Goal: Task Accomplishment & Management: Complete application form

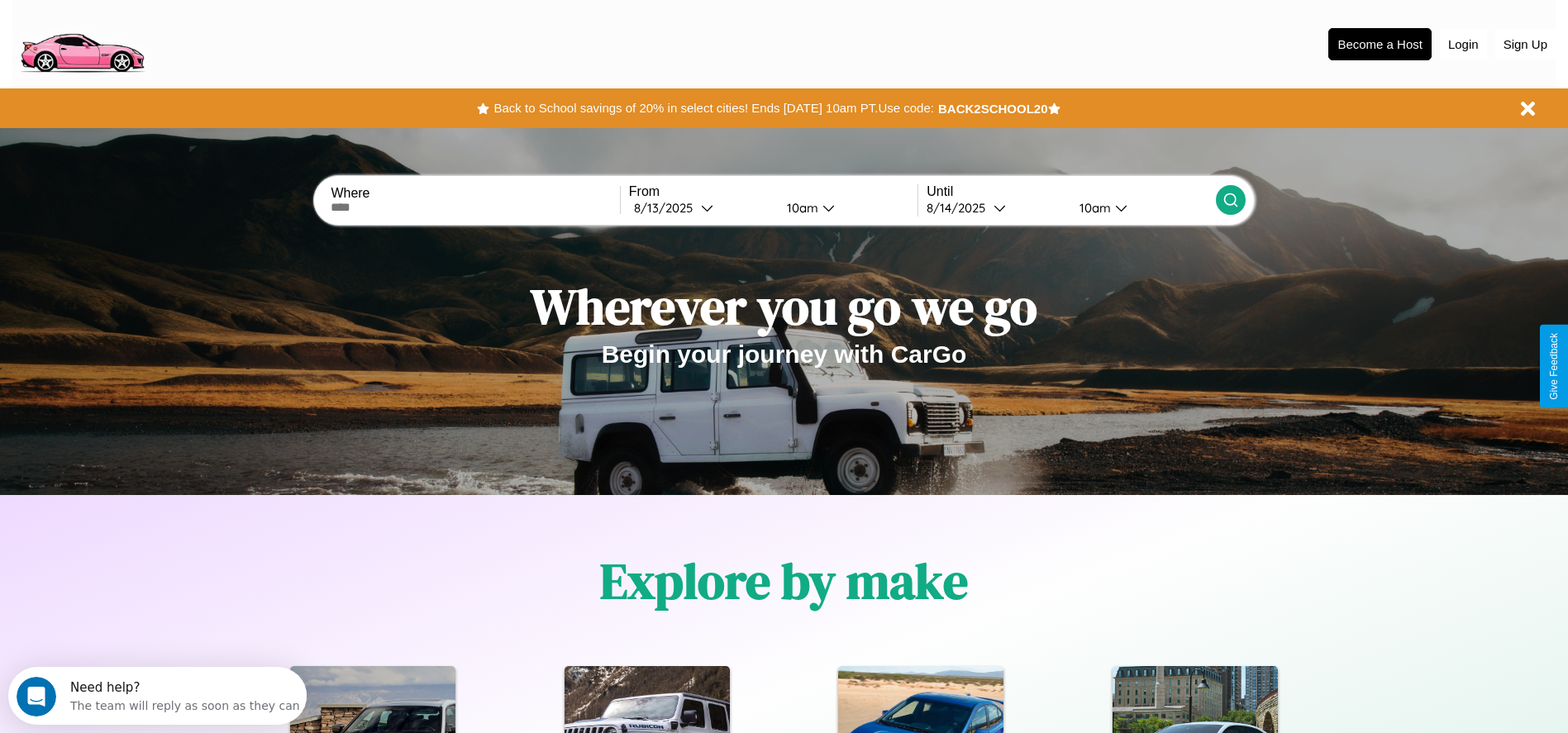
scroll to position [343, 0]
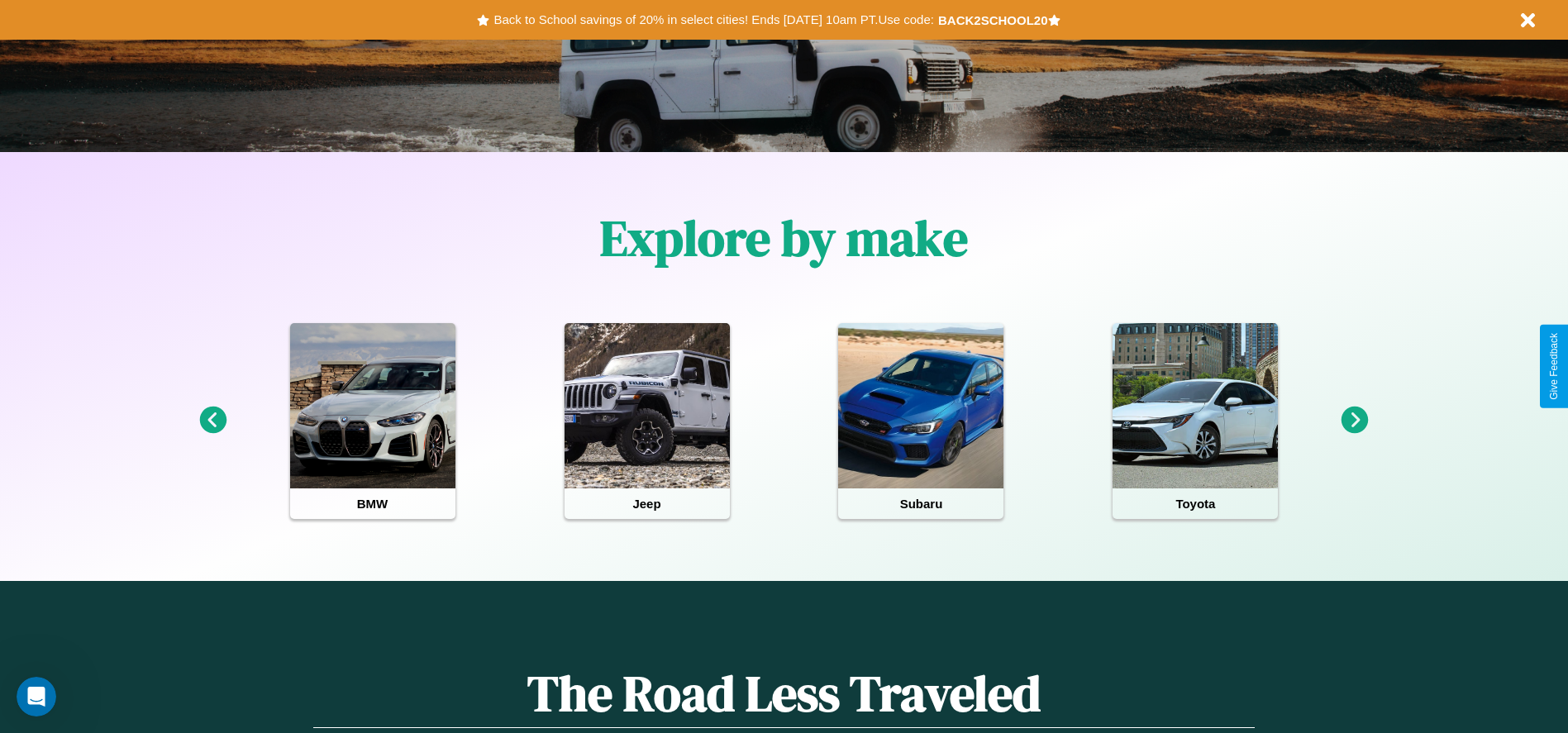
click at [213, 420] on icon at bounding box center [213, 420] width 27 height 27
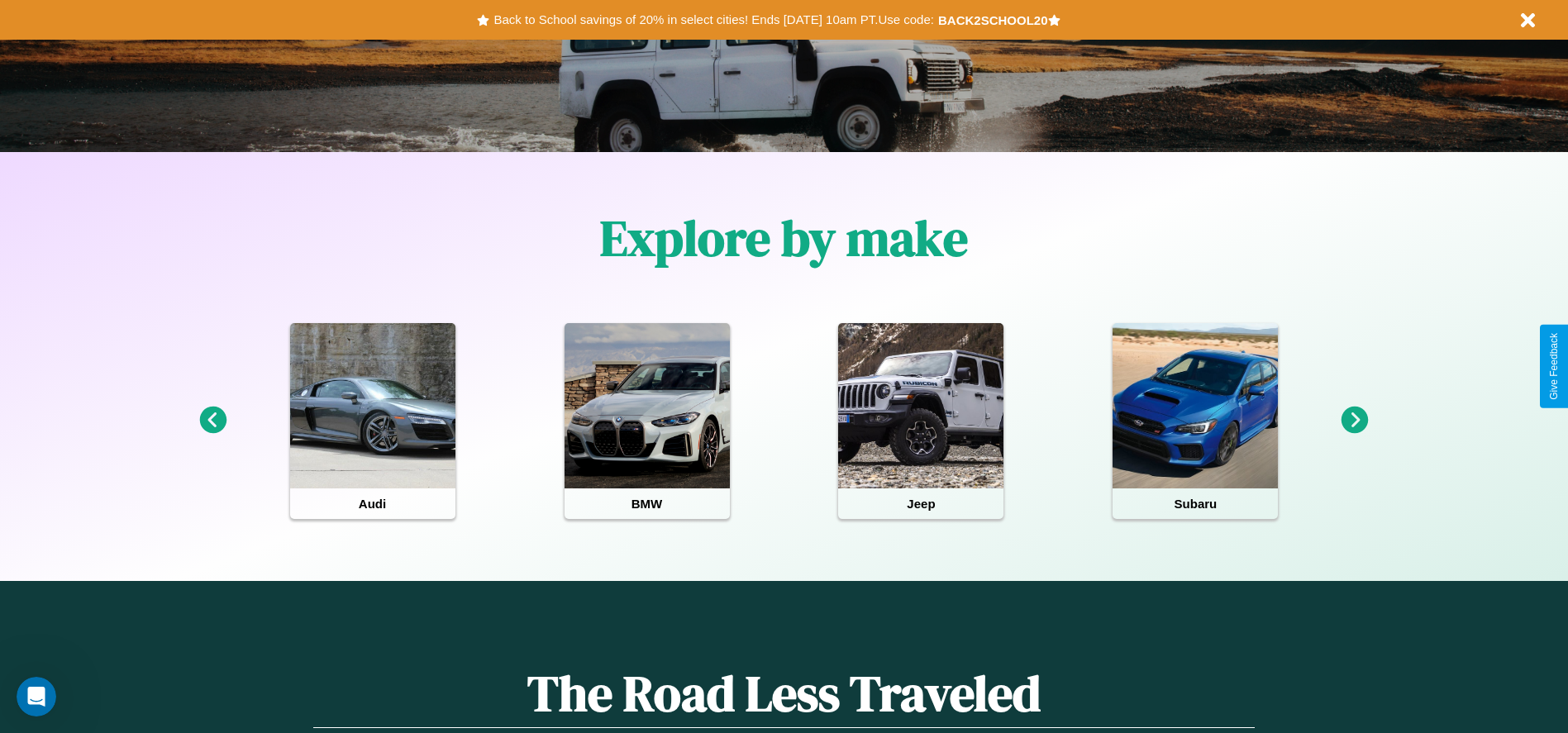
click at [1354, 420] on icon at bounding box center [1355, 420] width 27 height 27
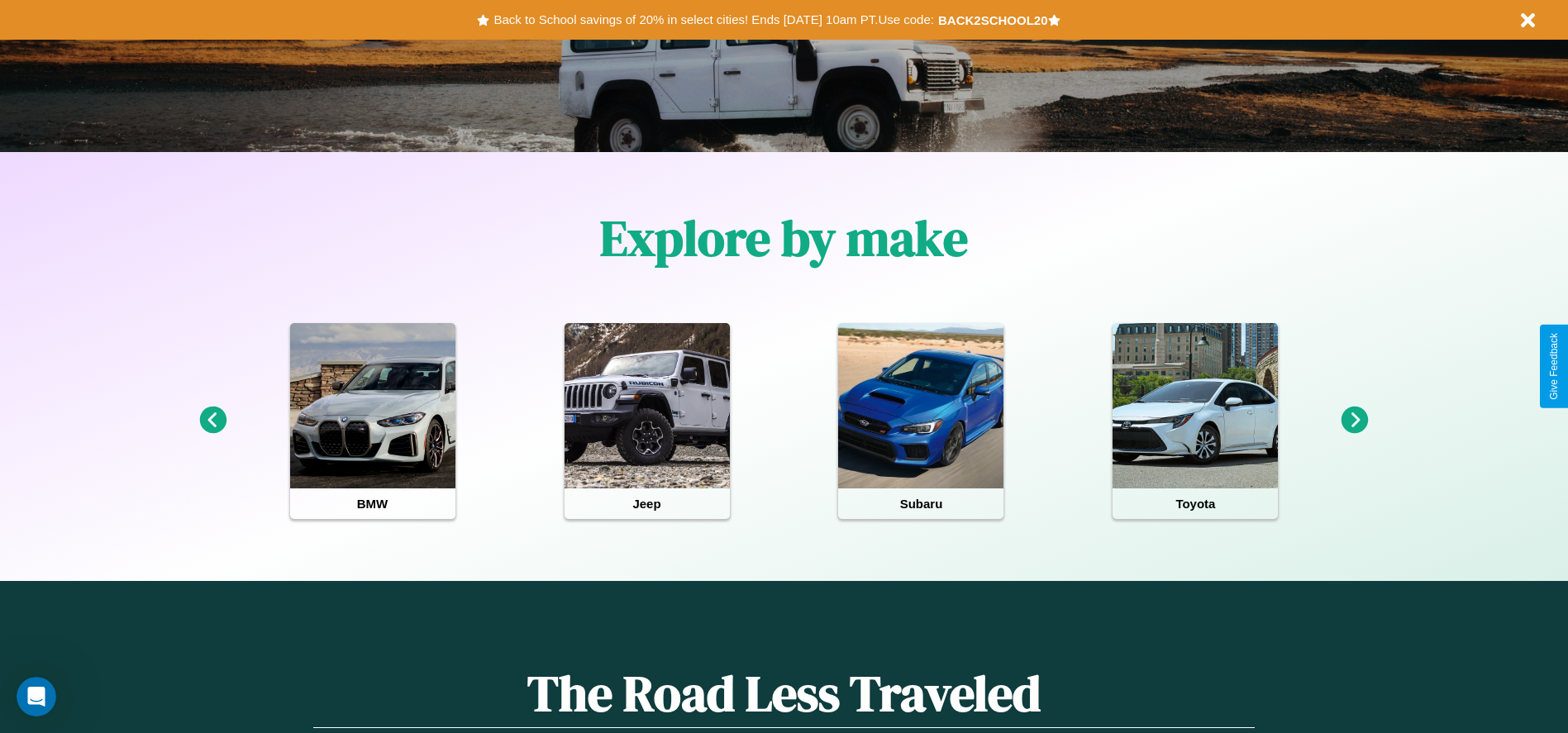
click at [1354, 420] on icon at bounding box center [1355, 420] width 27 height 27
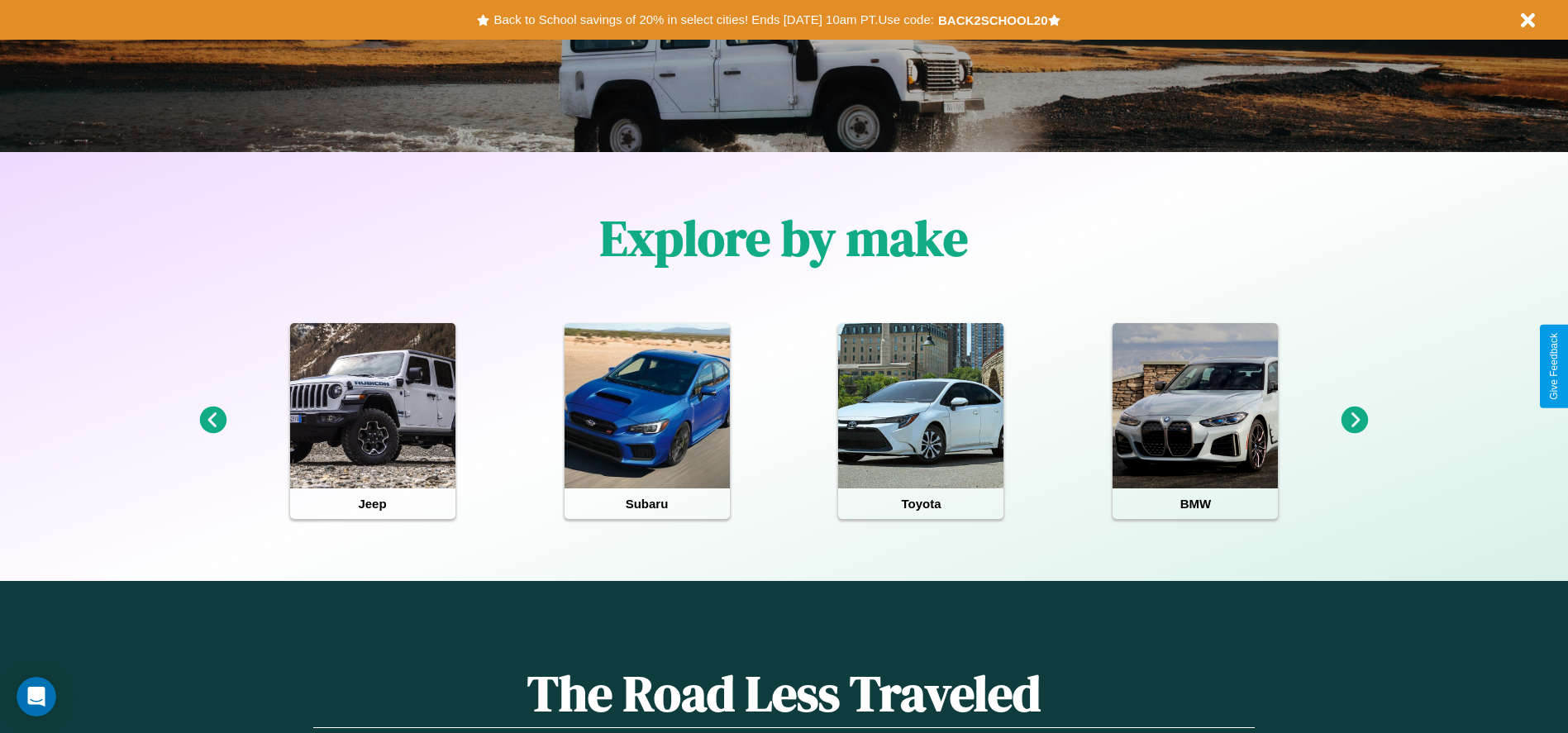
scroll to position [0, 0]
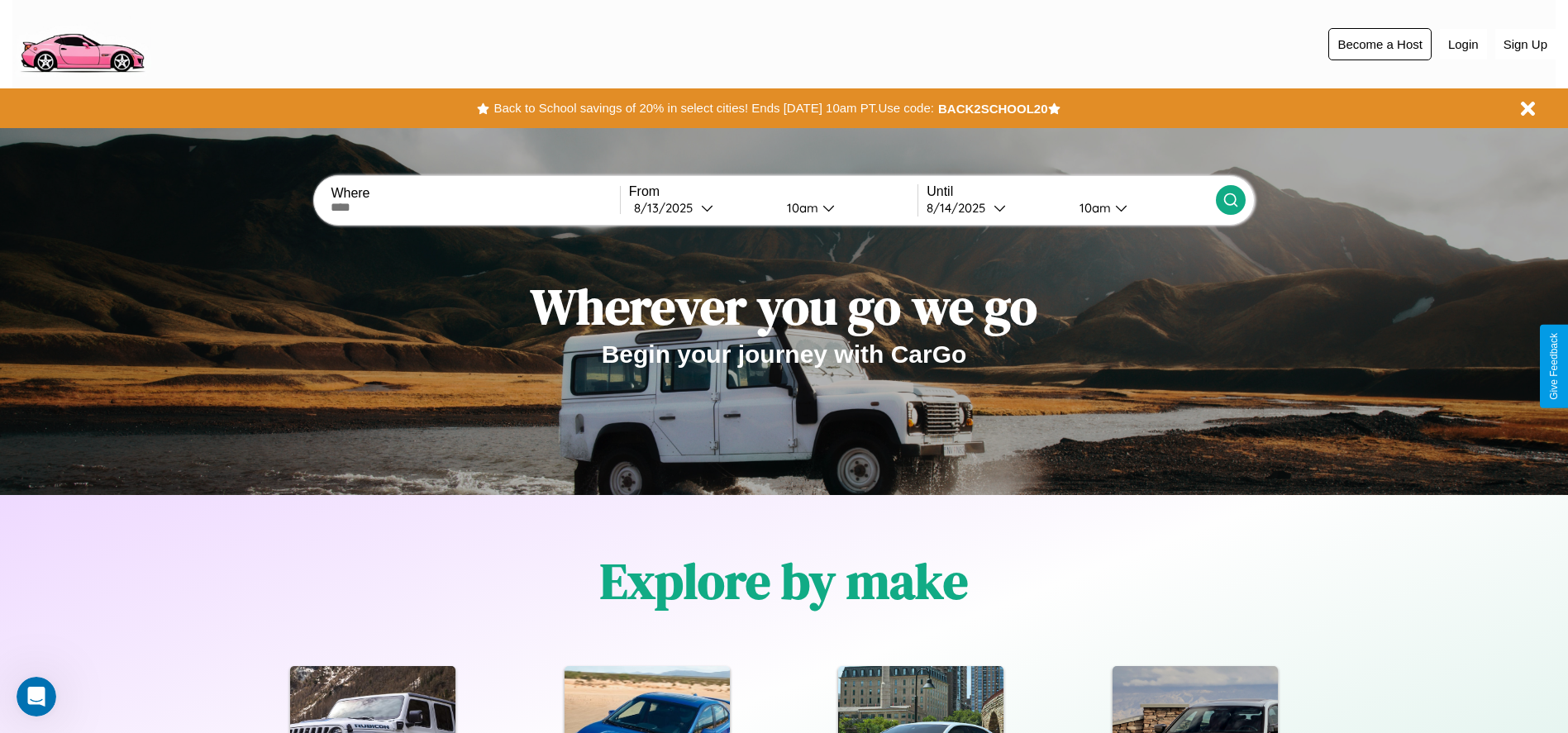
click at [1379, 44] on button "Become a Host" at bounding box center [1379, 44] width 103 height 32
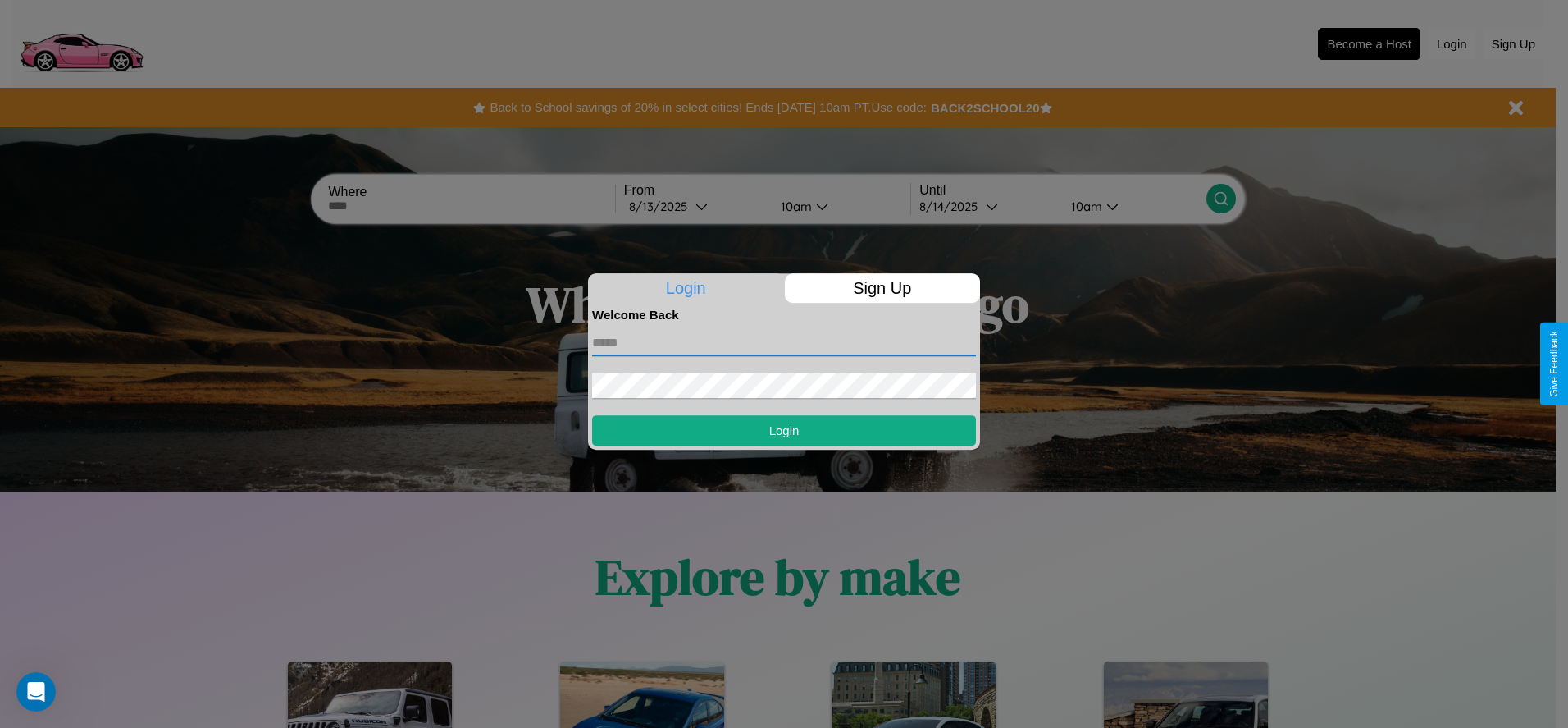
click at [784, 342] on input "text" at bounding box center [784, 343] width 384 height 26
type input "**********"
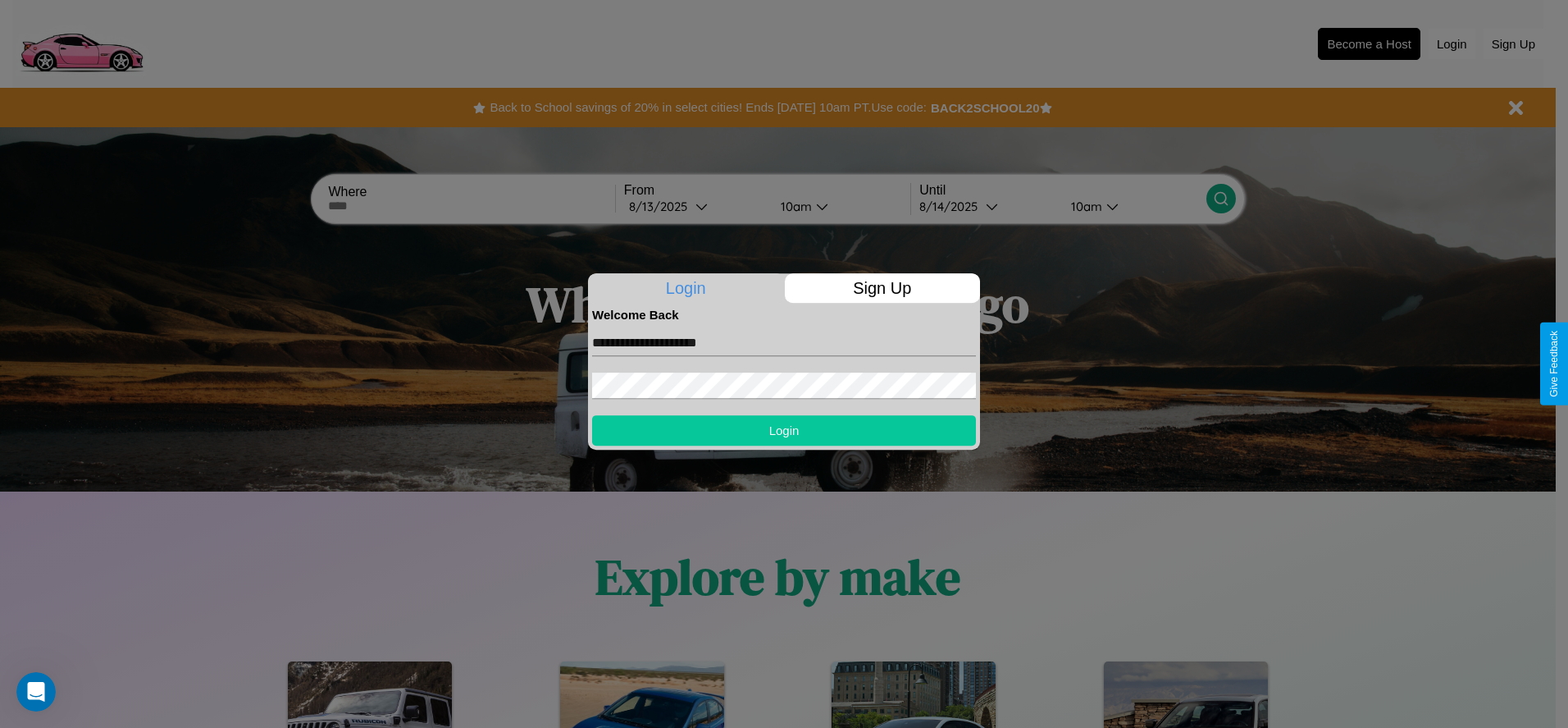
click at [784, 430] on button "Login" at bounding box center [784, 430] width 384 height 31
